Goal: Task Accomplishment & Management: Manage account settings

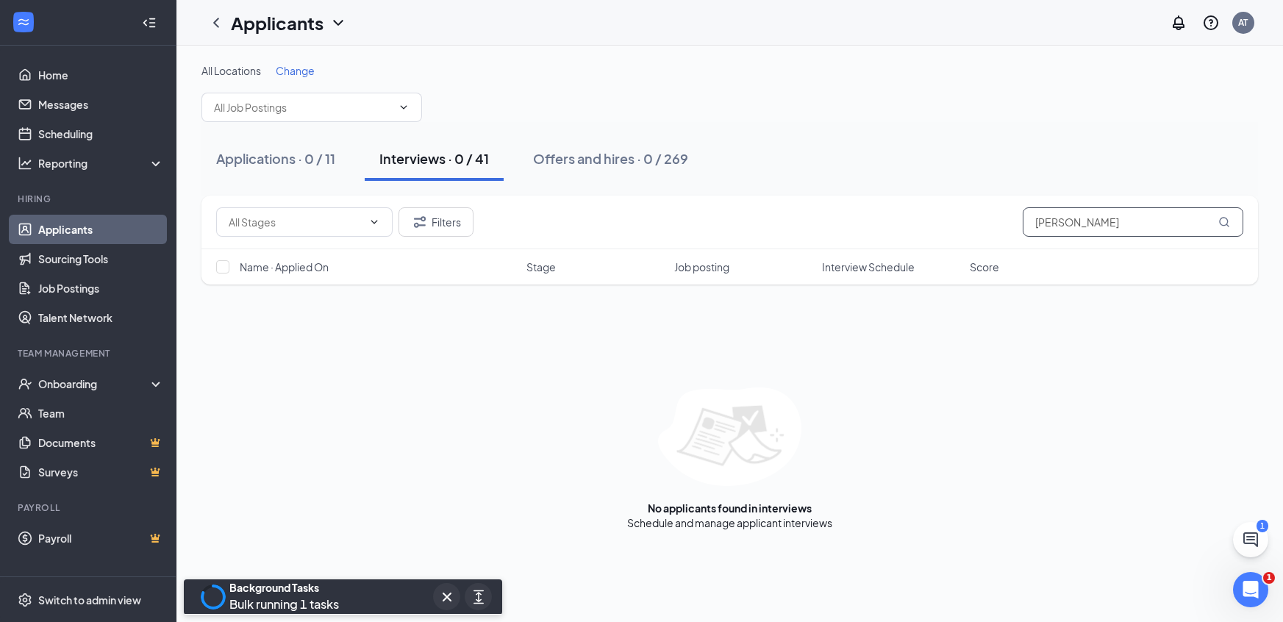
click at [1060, 221] on input "[PERSON_NAME]" at bounding box center [1133, 221] width 221 height 29
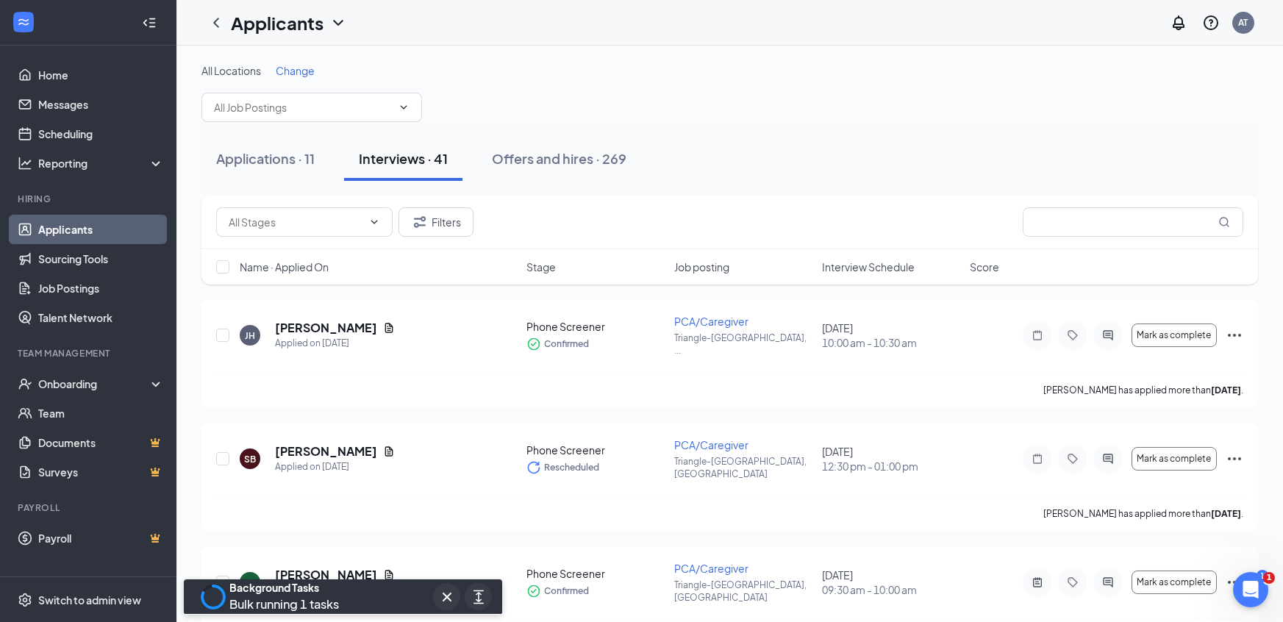
click at [294, 69] on span "Change" at bounding box center [295, 70] width 39 height 13
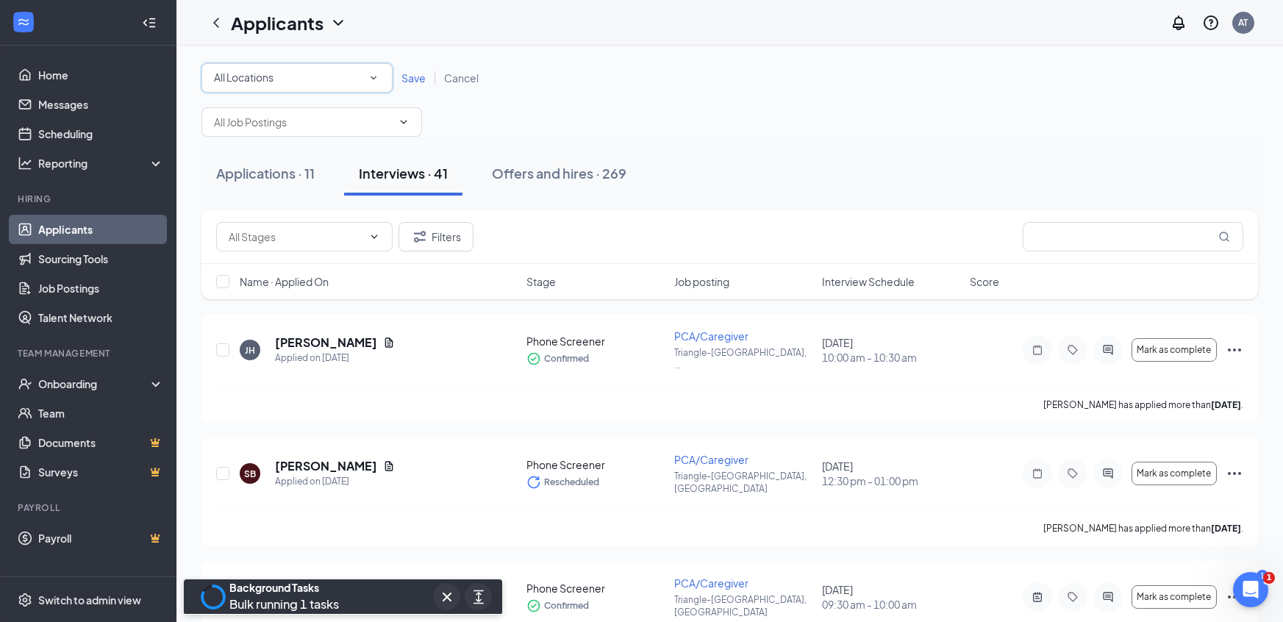
click at [294, 69] on div "All Locations" at bounding box center [297, 78] width 166 height 18
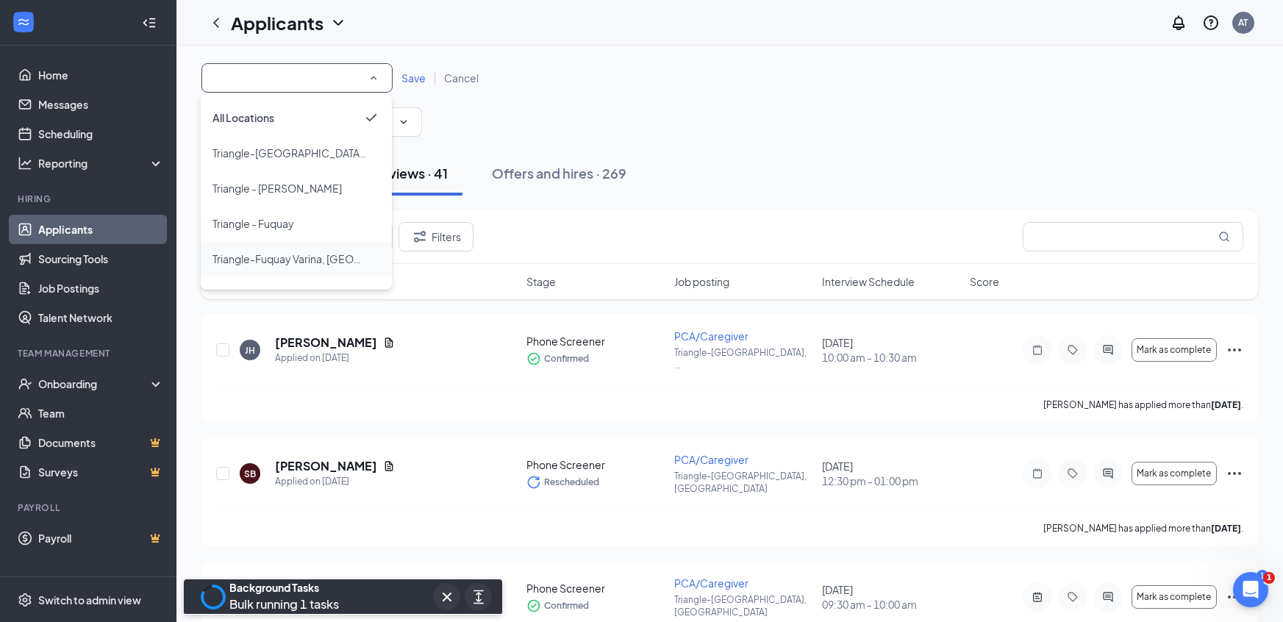
click at [305, 251] on span "Triangle-Fuquay Varina, [GEOGRAPHIC_DATA]" at bounding box center [290, 259] width 155 height 18
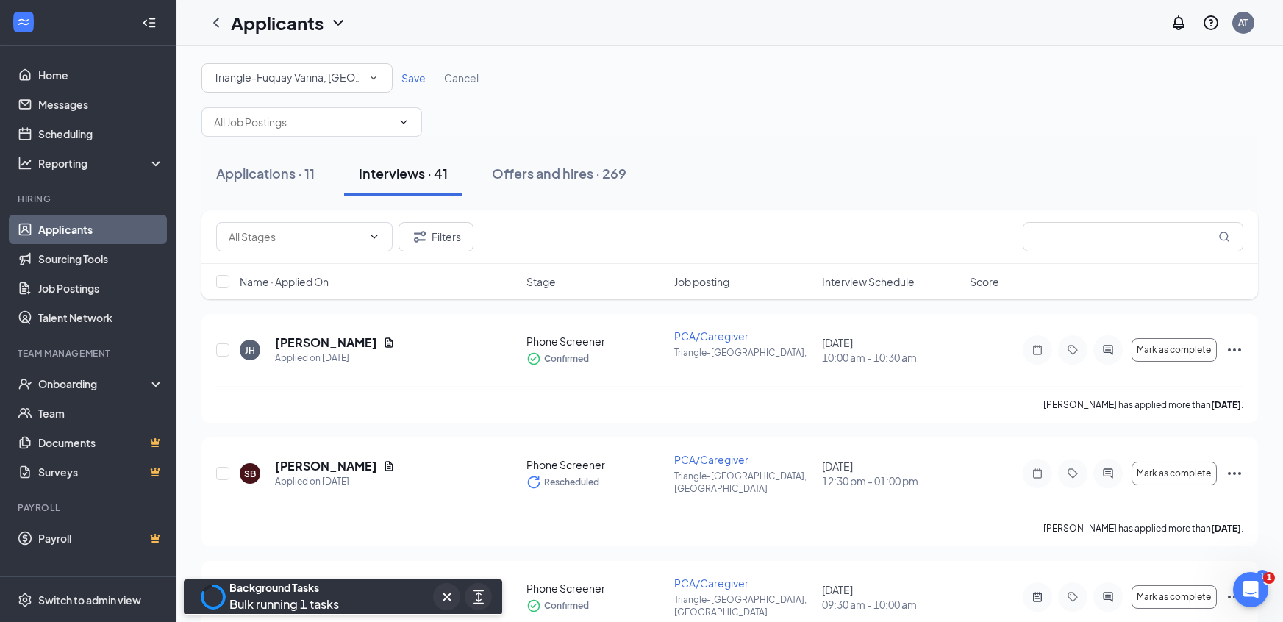
click at [418, 74] on span "Save" at bounding box center [414, 77] width 24 height 13
